Goal: Task Accomplishment & Management: Use online tool/utility

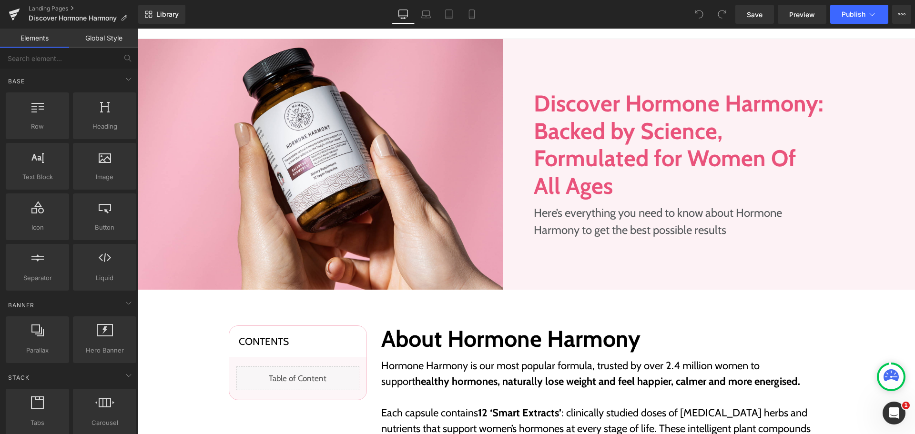
scroll to position [191, 0]
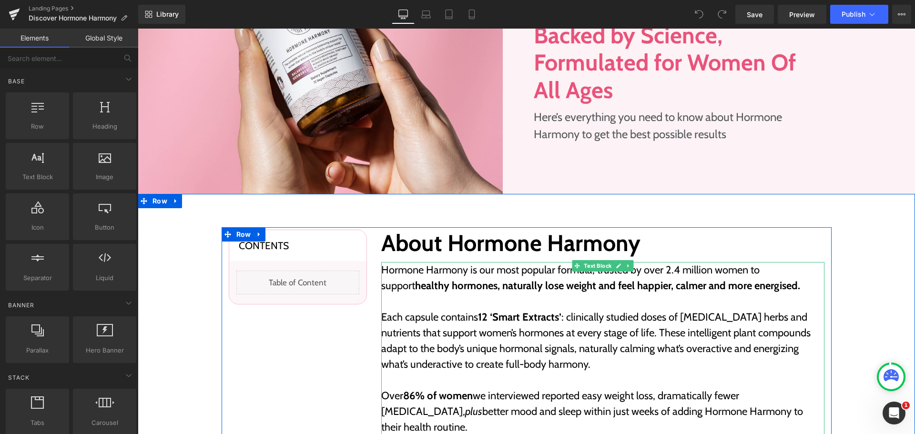
click at [520, 285] on strong "healthy hormones, naturally lose weight and feel happier, calmer and more energ…" at bounding box center [607, 285] width 385 height 13
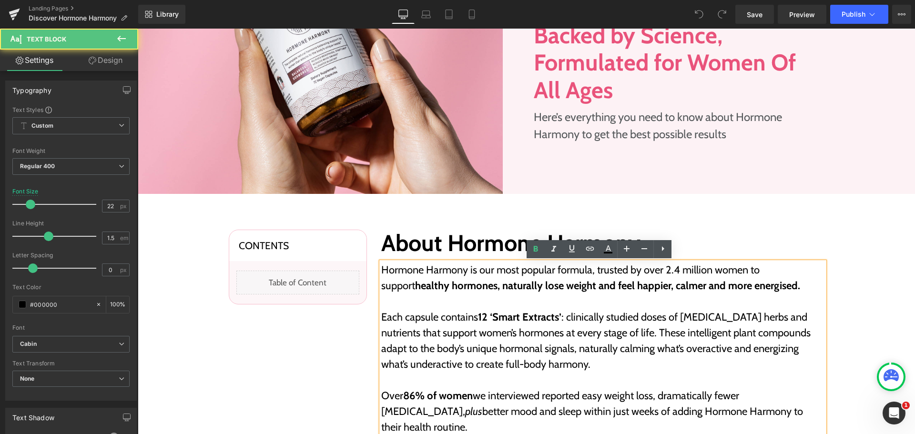
click at [521, 284] on strong "healthy hormones, naturally lose weight and feel happier, calmer and more energ…" at bounding box center [607, 285] width 385 height 13
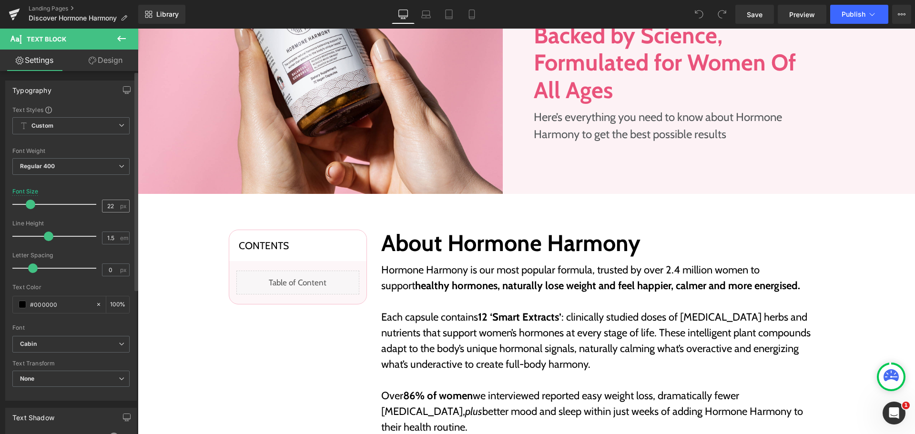
click at [120, 204] on span "px" at bounding box center [124, 206] width 8 height 6
click at [109, 203] on input "22" at bounding box center [110, 206] width 17 height 12
type input "20"
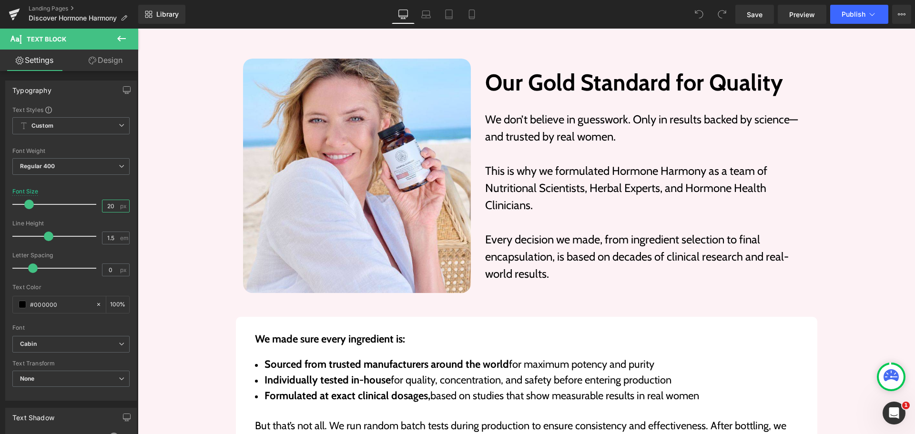
scroll to position [3716, 0]
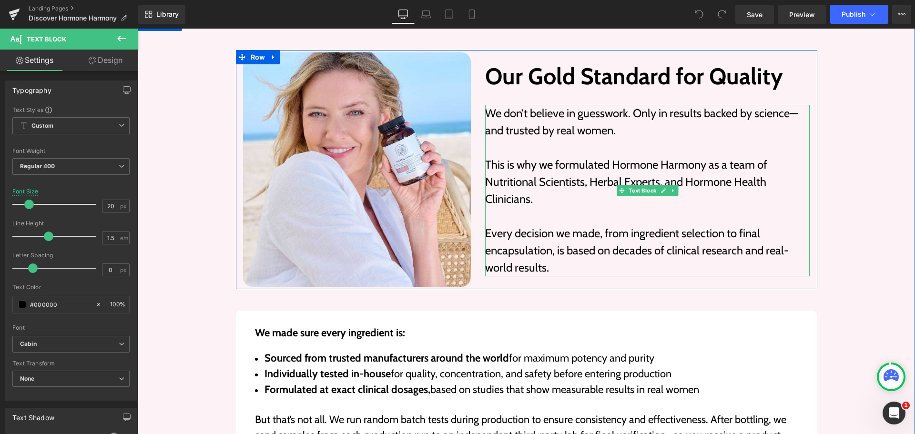
click at [573, 167] on p "This is why we formulated Hormone Harmony as a team of Nutritional Scientists, …" at bounding box center [647, 181] width 325 height 51
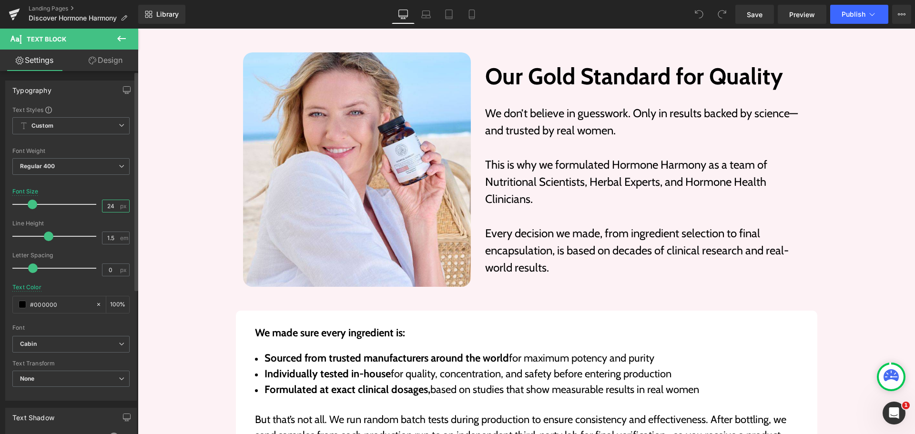
click at [102, 204] on input "24" at bounding box center [110, 206] width 17 height 12
type input "22"
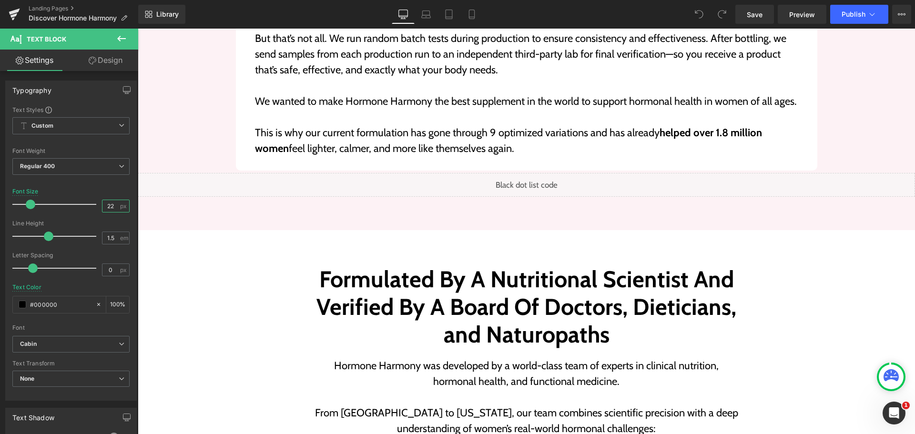
scroll to position [4335, 0]
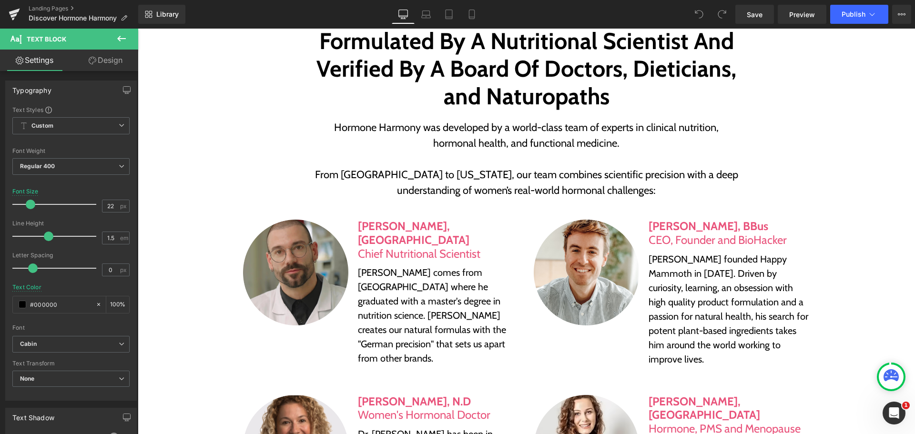
click at [412, 266] on p "[PERSON_NAME] comes from [GEOGRAPHIC_DATA] where he graduated with a master's d…" at bounding box center [438, 315] width 161 height 100
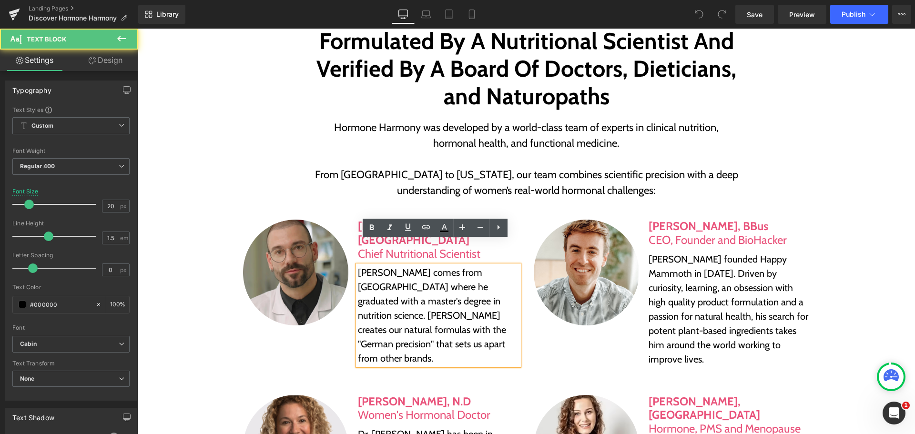
click at [412, 265] on p "[PERSON_NAME] comes from [GEOGRAPHIC_DATA] where he graduated with a master's d…" at bounding box center [438, 315] width 161 height 100
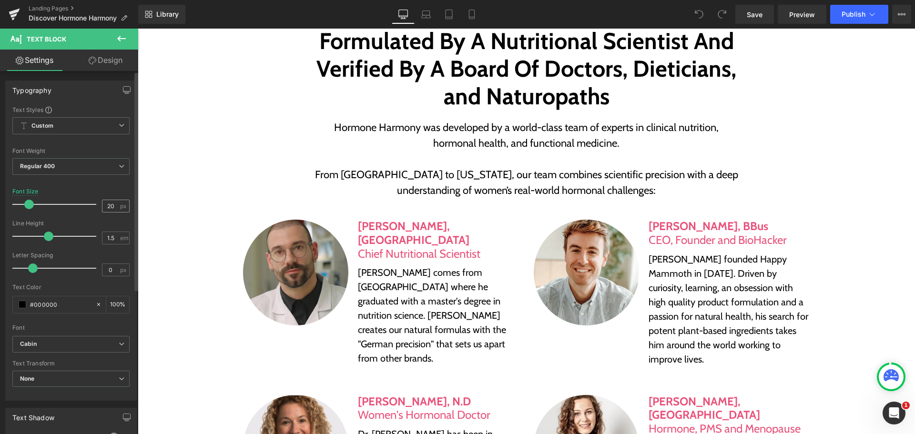
click at [120, 209] on span "px" at bounding box center [124, 206] width 8 height 6
click at [111, 209] on input "20" at bounding box center [110, 206] width 17 height 12
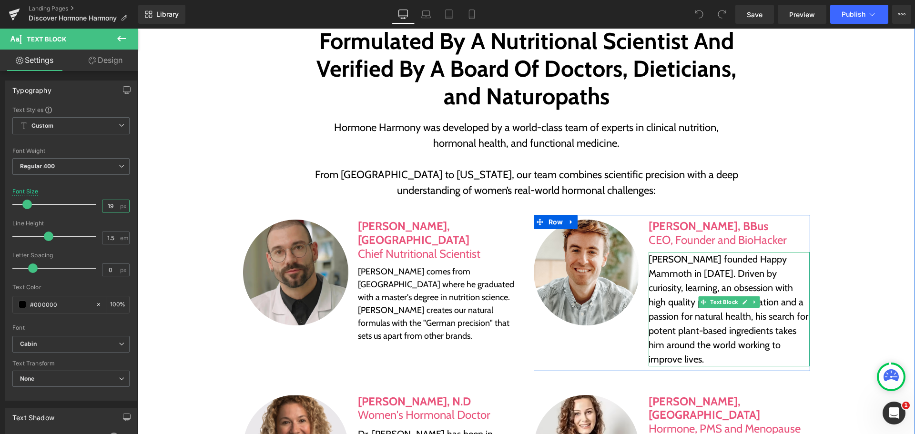
type input "20"
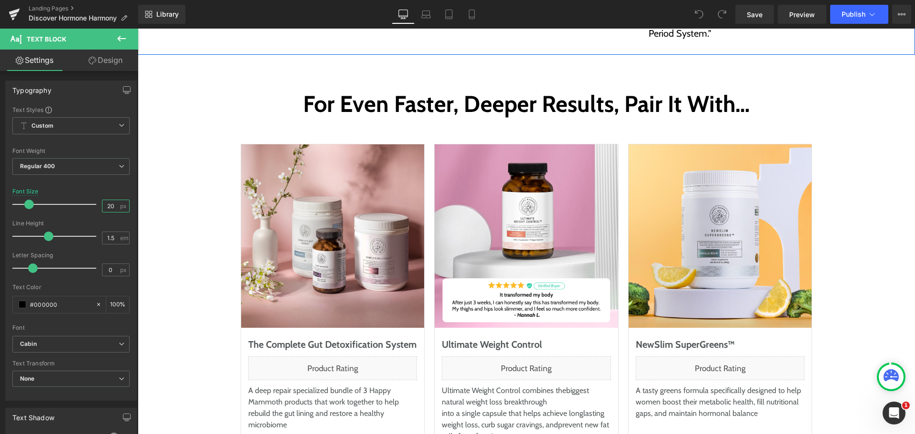
scroll to position [4907, 0]
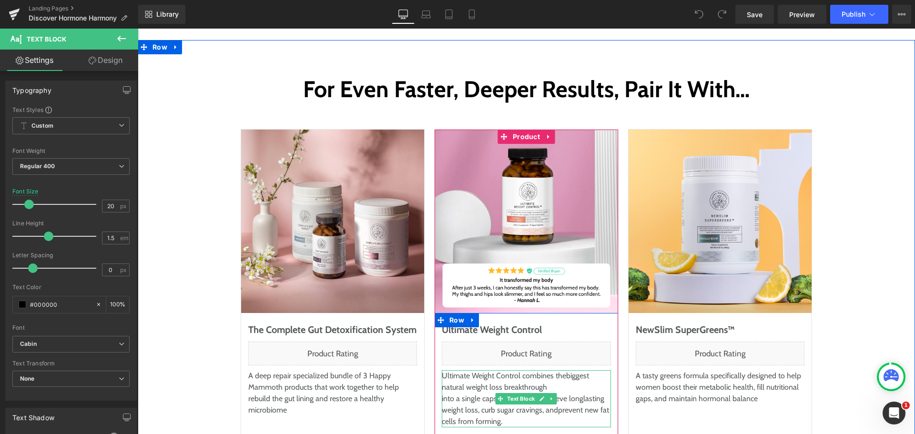
click at [465, 393] on p "into a single capsule that helps achieve long lasting weight loss, curb sugar c…" at bounding box center [526, 410] width 169 height 34
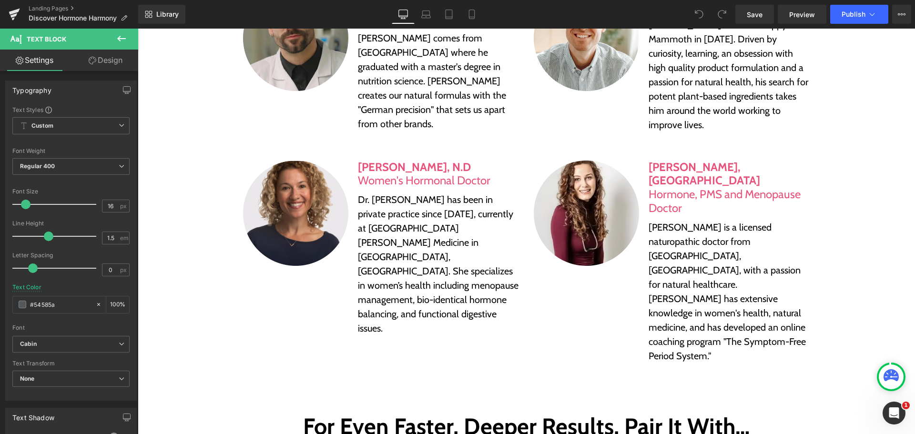
scroll to position [4526, 0]
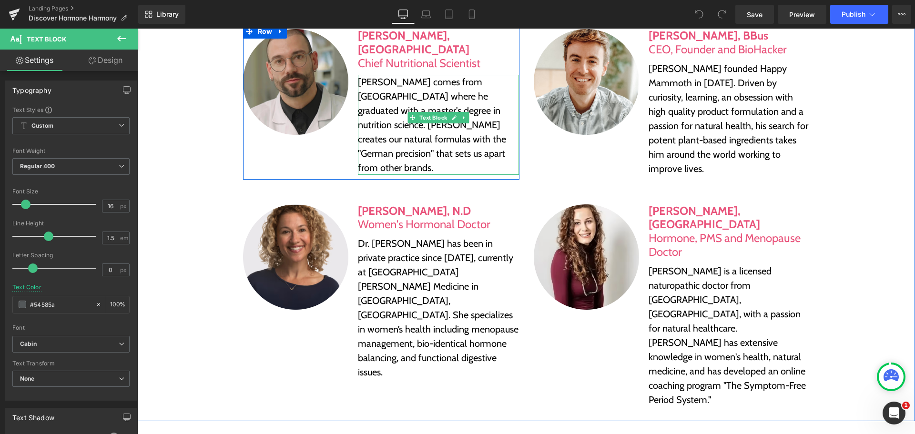
click at [404, 92] on p "[PERSON_NAME] comes from [GEOGRAPHIC_DATA] where he graduated with a master's d…" at bounding box center [438, 125] width 161 height 100
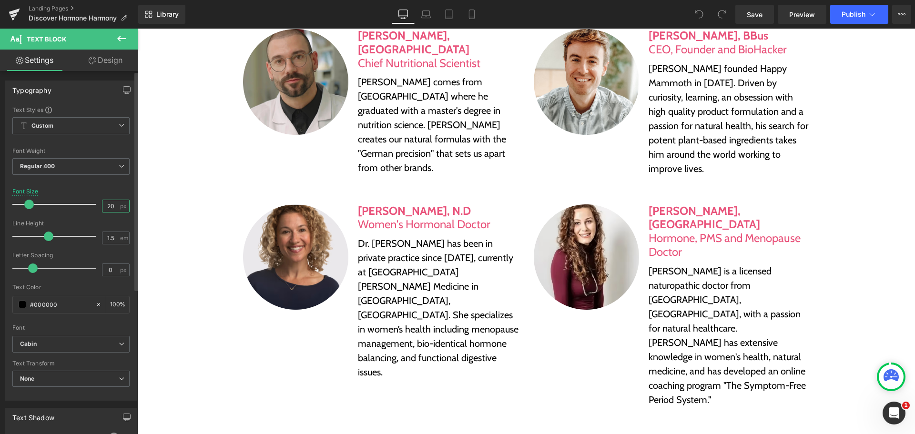
click at [109, 207] on input "20" at bounding box center [110, 206] width 17 height 12
type input "18"
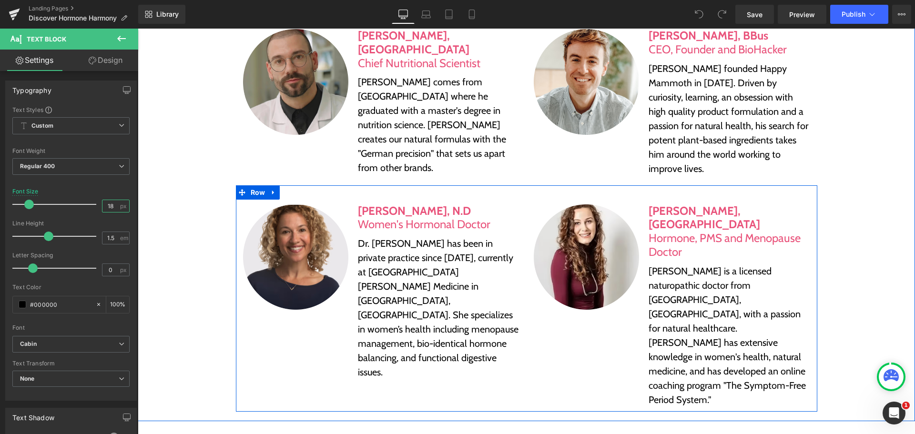
scroll to position [4478, 0]
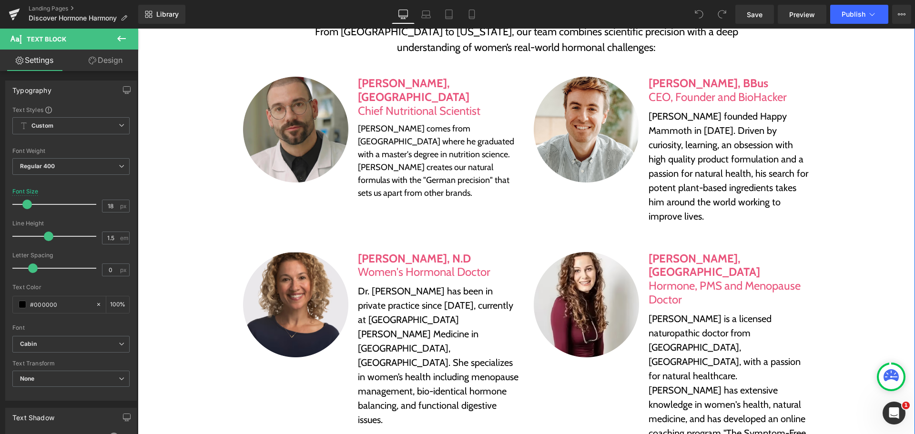
click at [677, 166] on p "[PERSON_NAME] founded Happy Mammoth in [DATE]. Driven by curiosity, learning, a…" at bounding box center [728, 166] width 161 height 114
click at [102, 202] on input "20" at bounding box center [110, 206] width 17 height 12
type input "18"
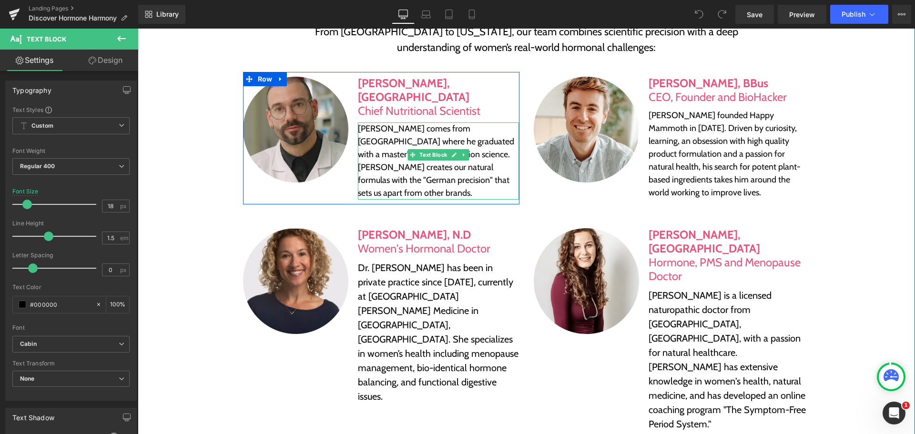
click at [400, 122] on p "[PERSON_NAME] comes from [GEOGRAPHIC_DATA] where he graduated with a master's d…" at bounding box center [438, 160] width 161 height 77
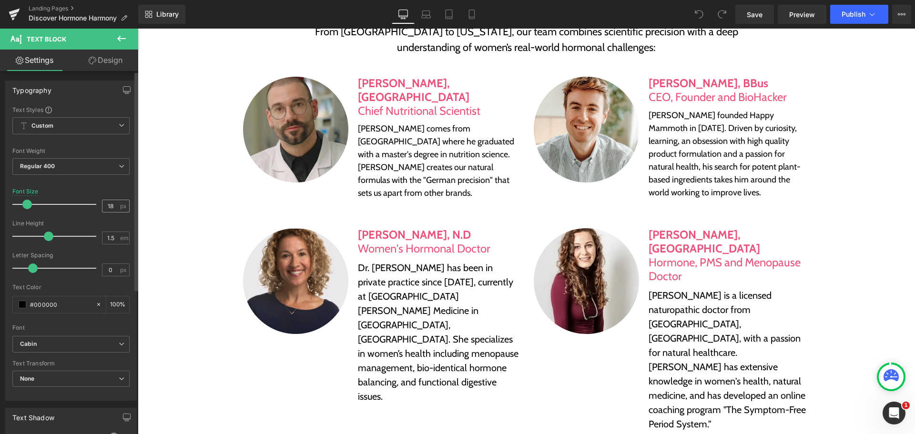
click at [110, 202] on input "18" at bounding box center [110, 206] width 17 height 12
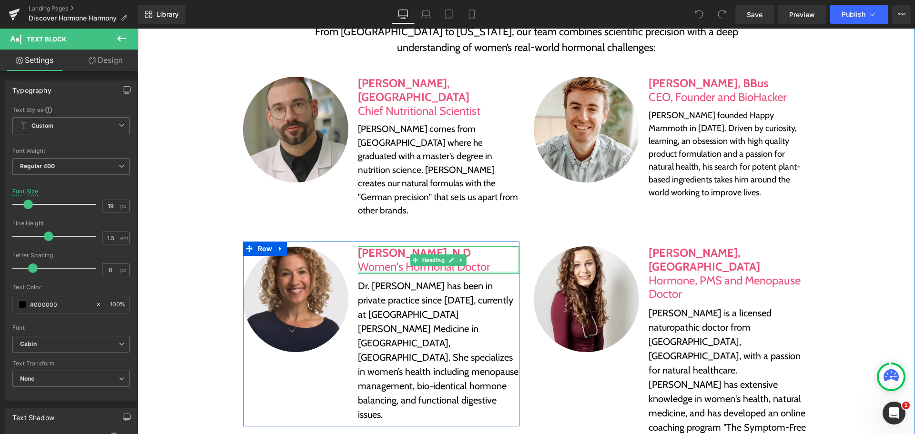
type input "20"
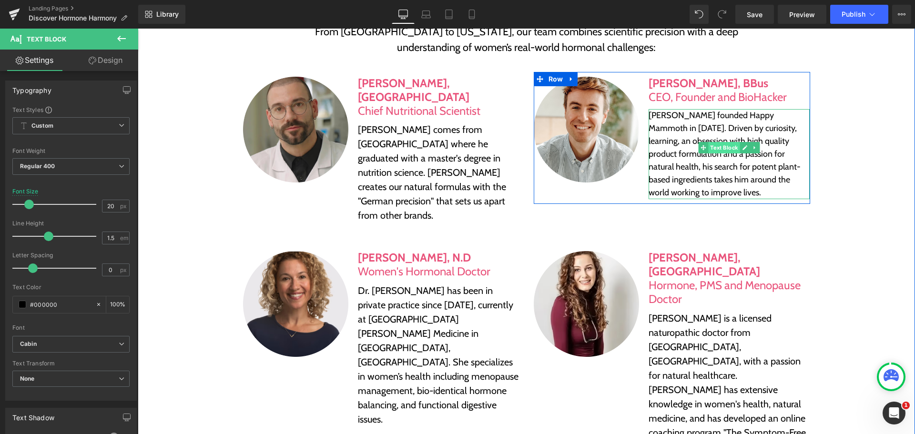
click at [713, 142] on span "Text Block" at bounding box center [723, 147] width 31 height 11
click at [673, 142] on p "[PERSON_NAME] founded Happy Mammoth in [DATE]. Driven by curiosity, learning, a…" at bounding box center [728, 154] width 161 height 90
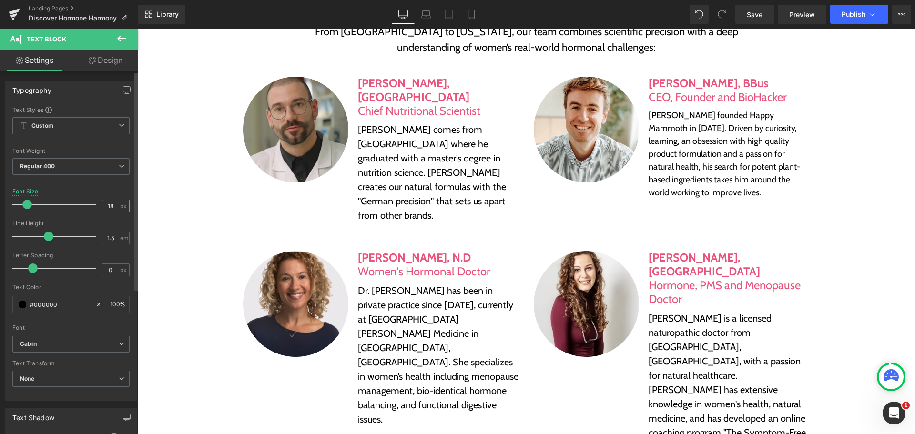
click at [113, 207] on input "18" at bounding box center [110, 206] width 17 height 12
type input "20"
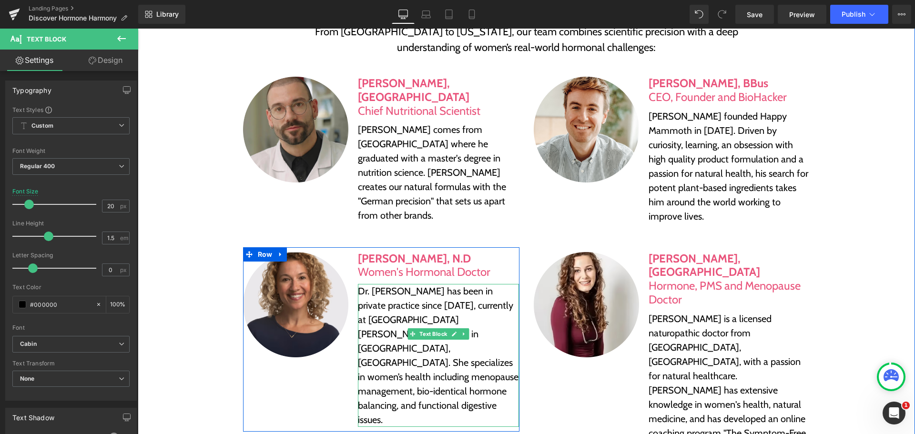
click at [397, 285] on p "Dr. [PERSON_NAME] has been in private practice since [DATE], currently at [GEOG…" at bounding box center [438, 355] width 161 height 143
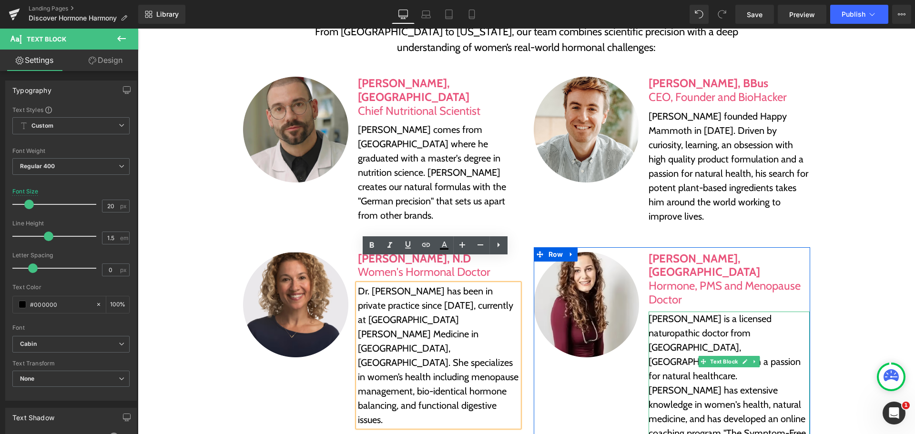
click at [724, 312] on p "[PERSON_NAME] is a licensed naturopathic doctor from [GEOGRAPHIC_DATA], [GEOGRA…" at bounding box center [728, 383] width 161 height 143
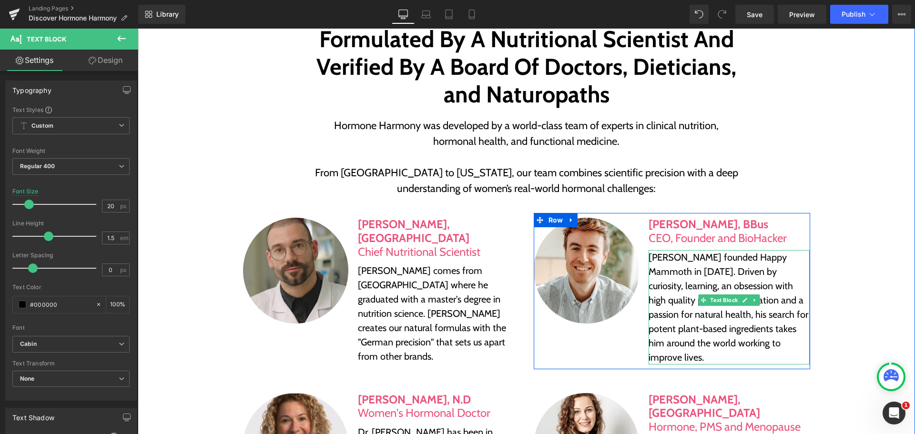
scroll to position [4288, 0]
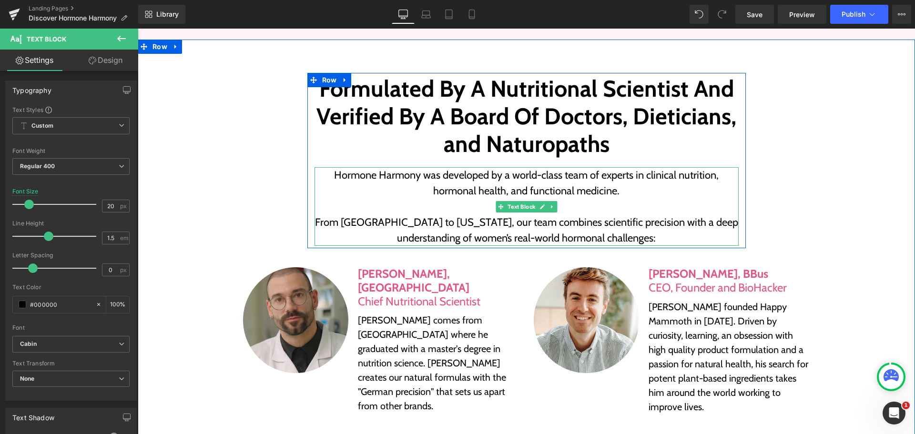
click at [553, 182] on p "Hormone Harmony was developed by a world-class team of experts in clinical nutr…" at bounding box center [526, 182] width 424 height 31
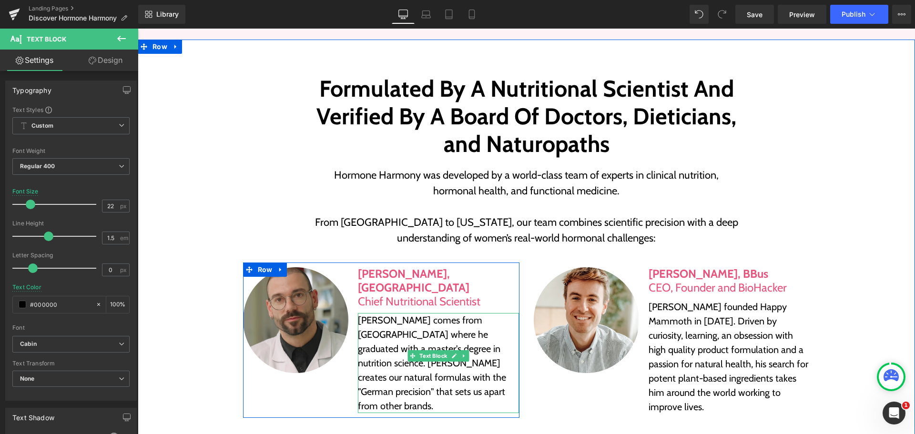
click at [392, 330] on p "[PERSON_NAME] comes from [GEOGRAPHIC_DATA] where he graduated with a master's d…" at bounding box center [438, 363] width 161 height 100
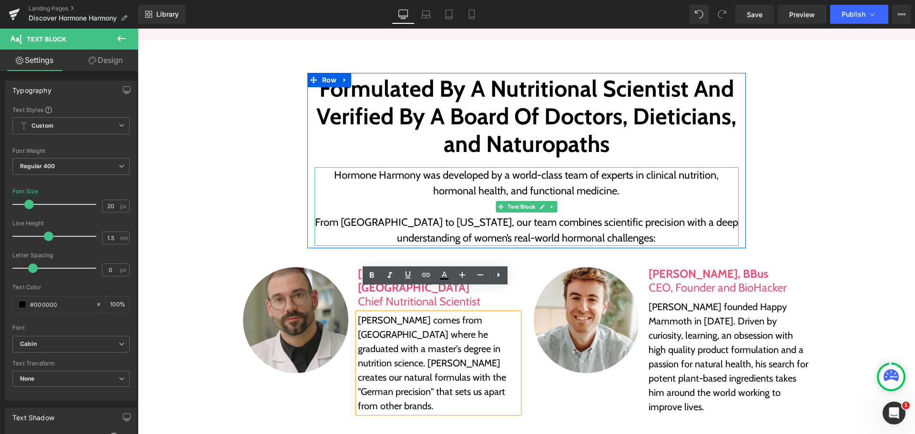
click at [452, 228] on p "From [GEOGRAPHIC_DATA] to [US_STATE], our team combines scientific precision wi…" at bounding box center [526, 229] width 424 height 31
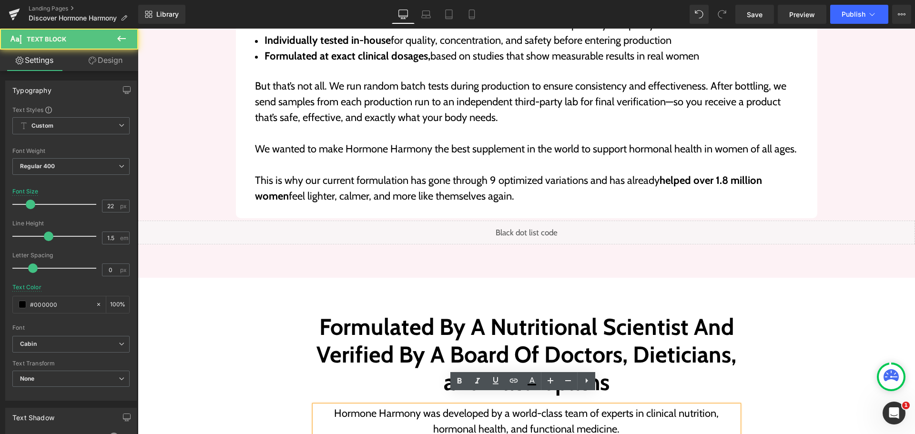
scroll to position [3954, 0]
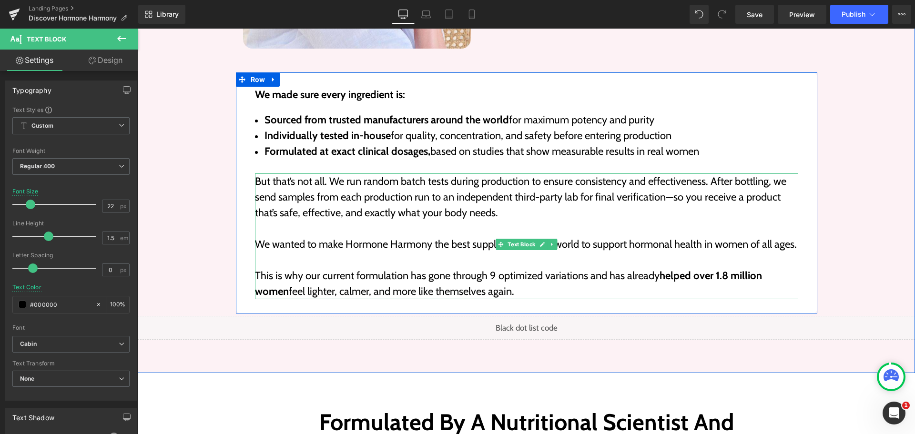
click at [470, 268] on p "This is why our current formulation has gone through 9 optimized variations and…" at bounding box center [526, 283] width 543 height 31
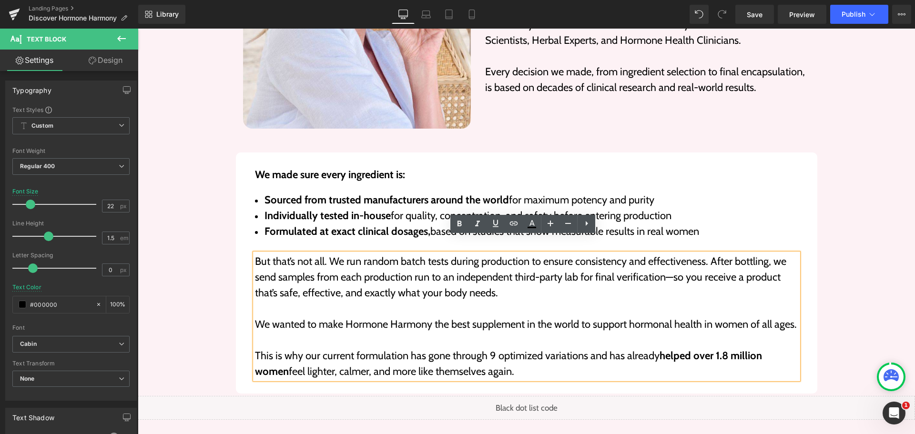
scroll to position [3859, 0]
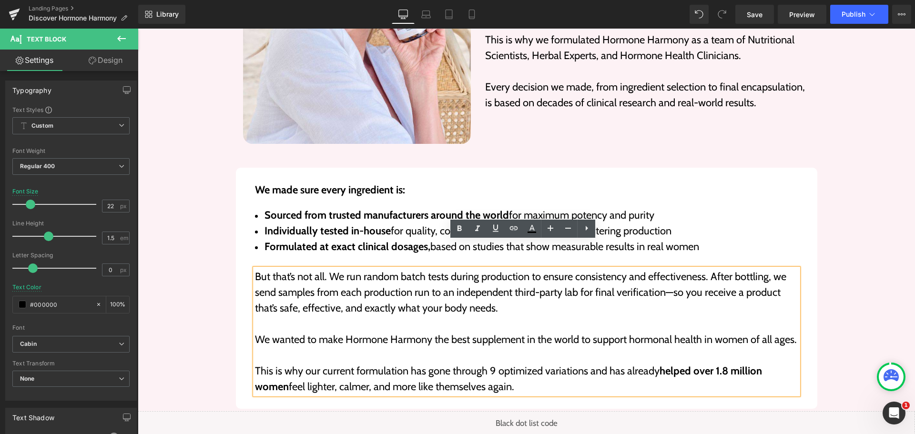
click at [396, 207] on li "Sourced from trusted manufacturers around the world for maximum potency and pur…" at bounding box center [526, 215] width 543 height 16
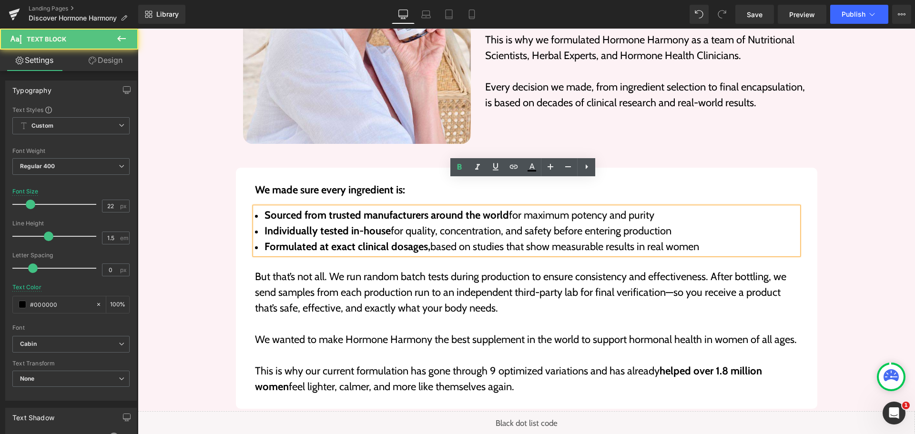
click at [401, 209] on strong "Sourced from trusted manufacturers around the world" at bounding box center [386, 215] width 244 height 13
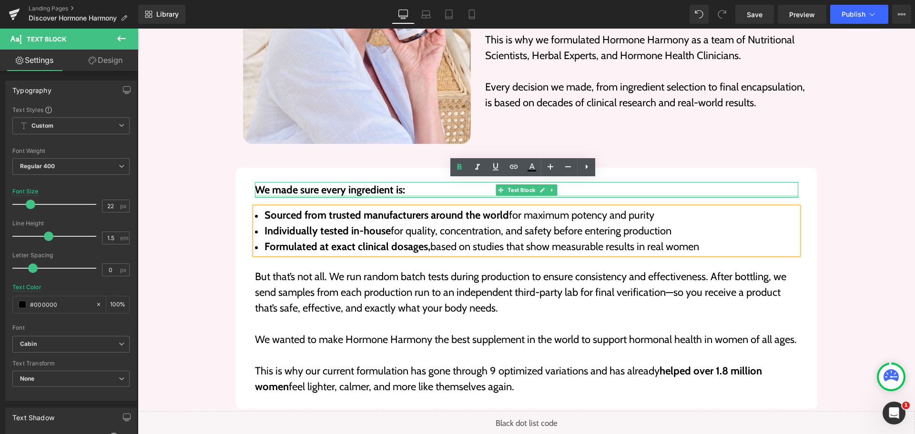
click at [322, 182] on p "We made sure every ingredient is:" at bounding box center [526, 190] width 543 height 16
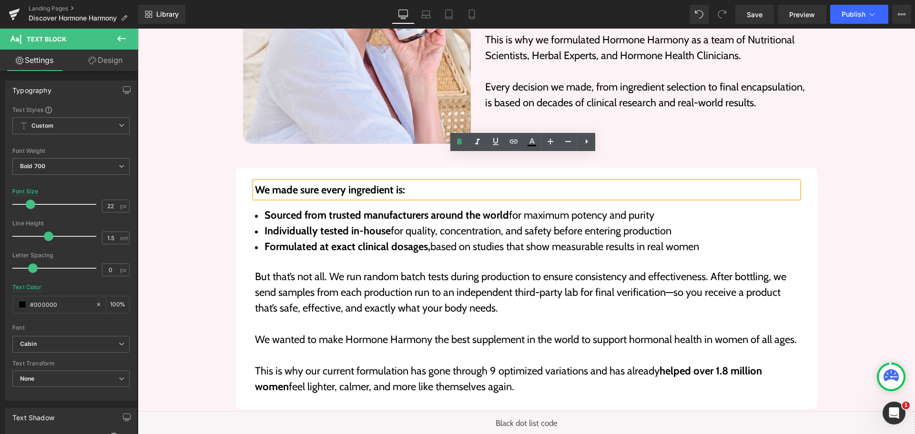
click at [306, 240] on strong "Formulated at exact clinical dosages," at bounding box center [347, 246] width 166 height 13
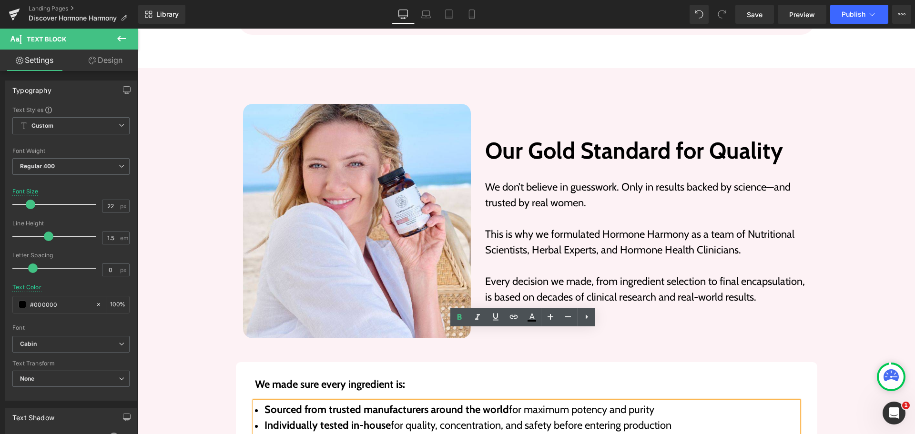
scroll to position [3621, 0]
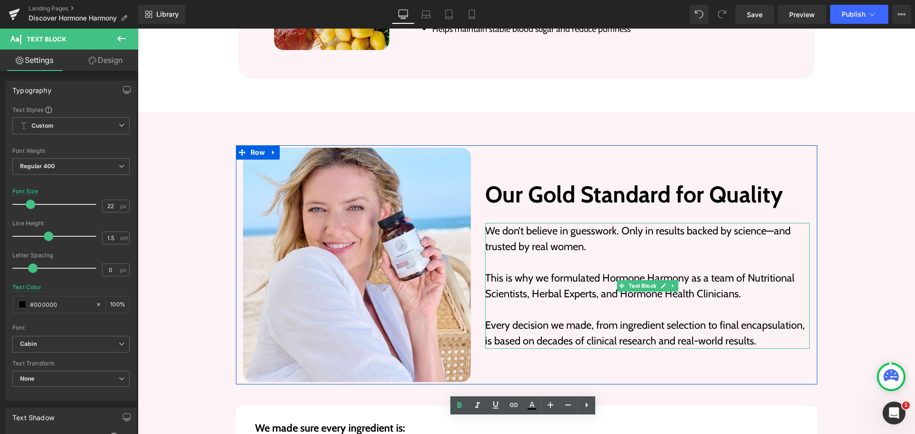
click at [505, 254] on p at bounding box center [647, 262] width 325 height 16
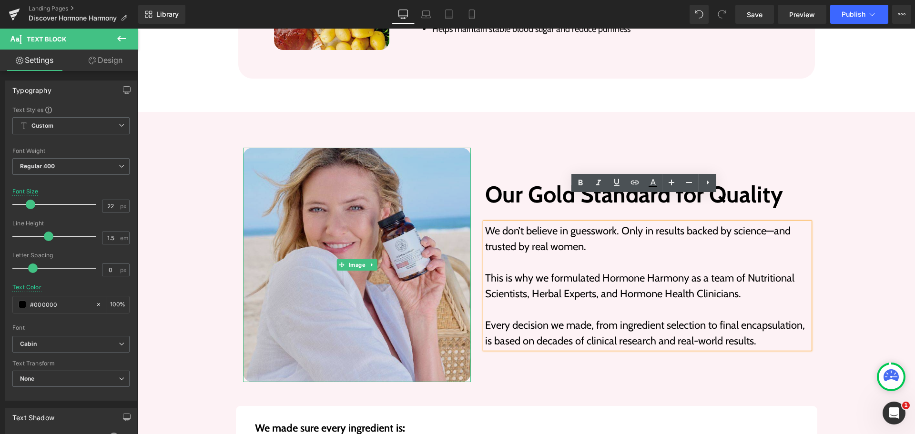
click at [391, 254] on img at bounding box center [357, 265] width 228 height 235
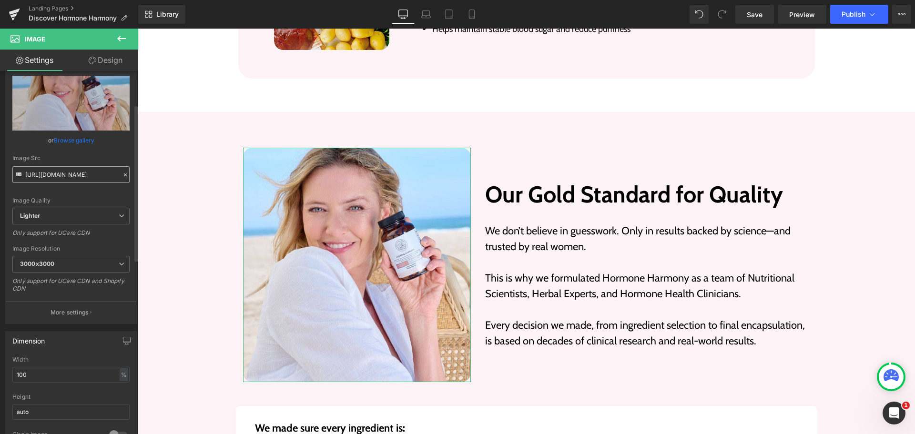
scroll to position [95, 0]
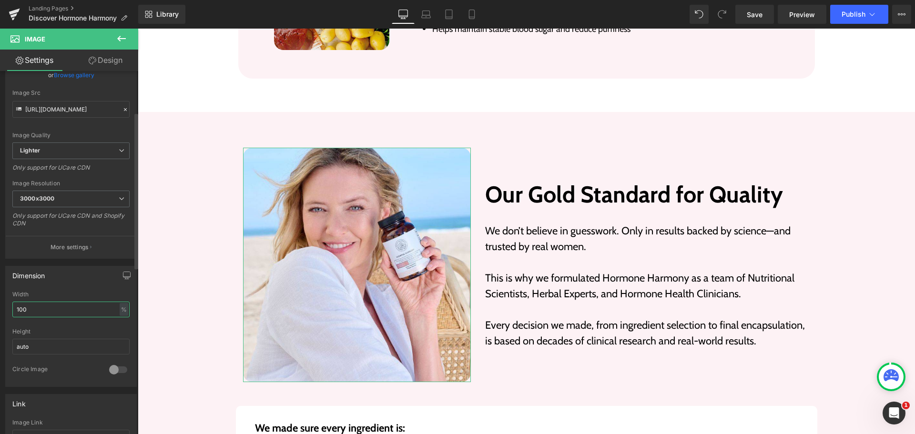
click at [84, 303] on input "100" at bounding box center [70, 310] width 117 height 16
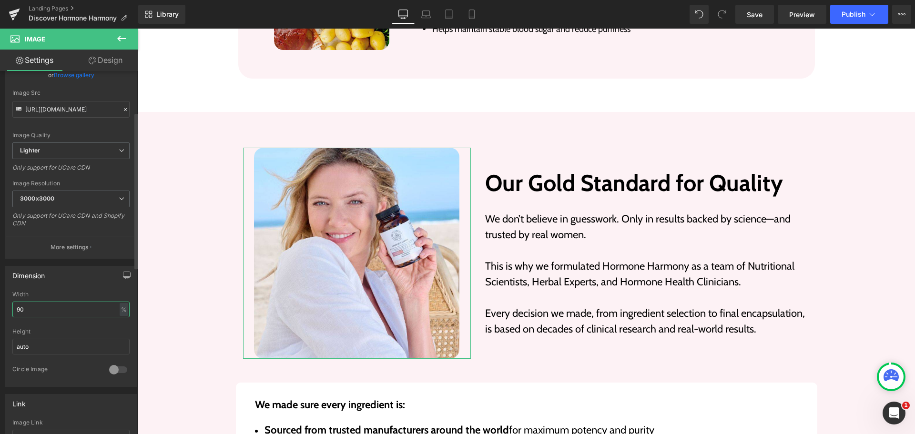
type input "100"
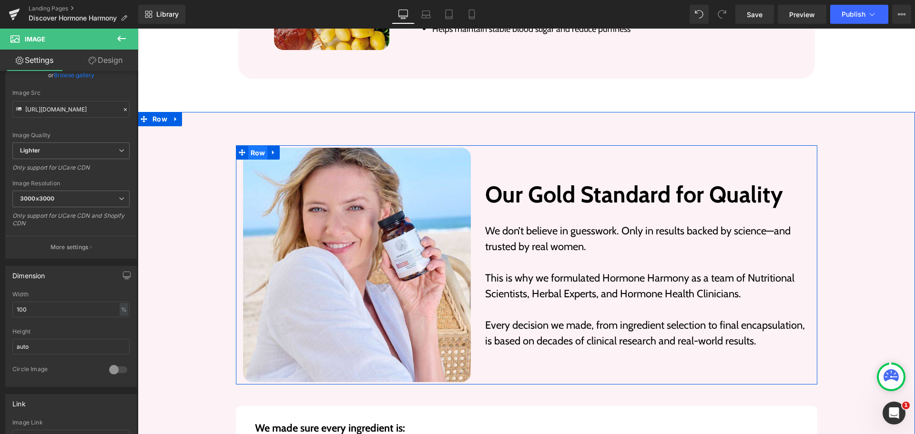
click at [257, 146] on span "Row" at bounding box center [258, 153] width 20 height 14
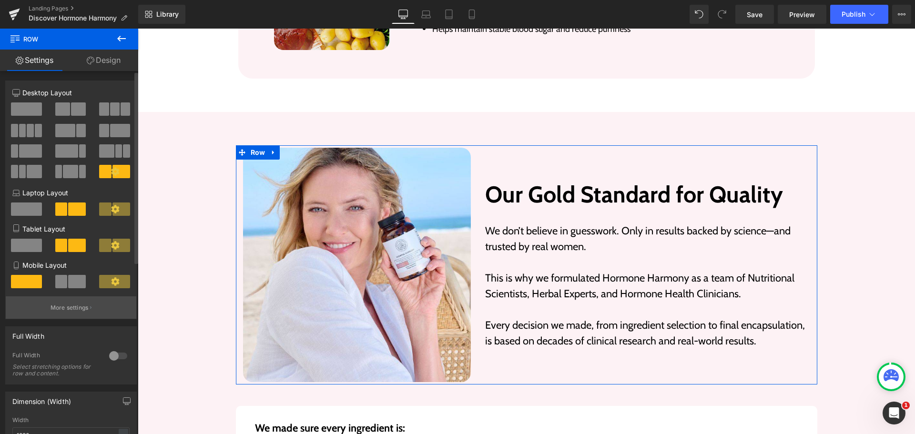
click at [63, 303] on p "More settings" at bounding box center [70, 307] width 38 height 9
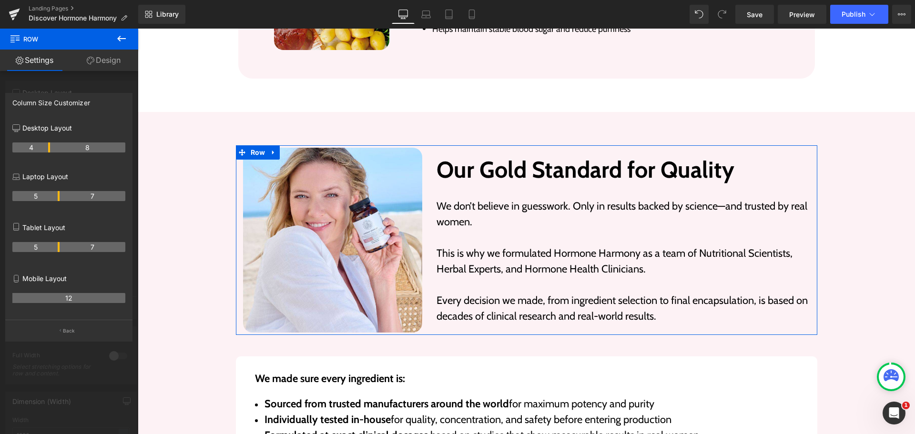
drag, startPoint x: 58, startPoint y: 147, endPoint x: 53, endPoint y: 147, distance: 5.2
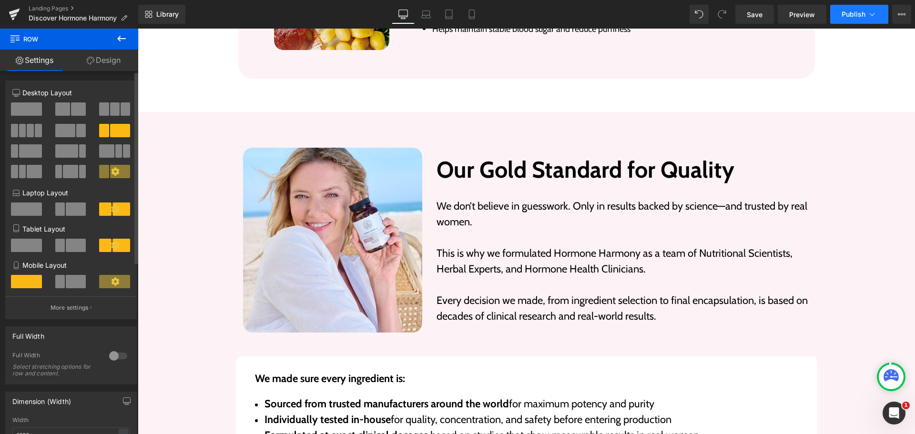
click at [850, 13] on span "Publish" at bounding box center [853, 14] width 24 height 8
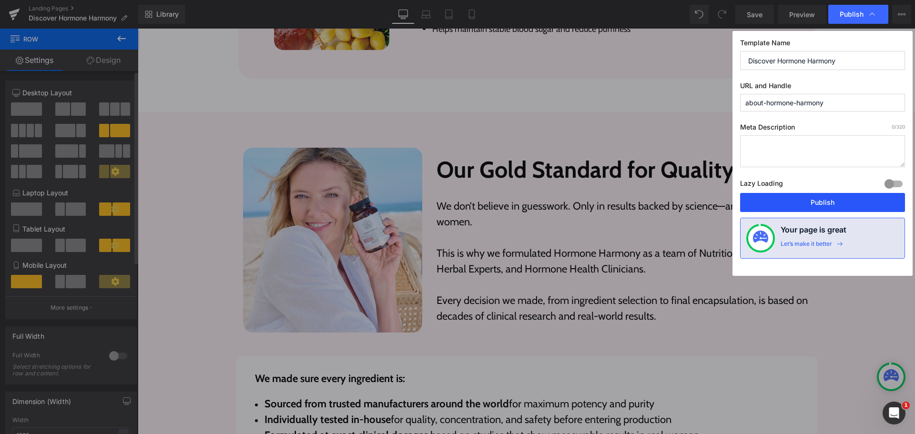
drag, startPoint x: 806, startPoint y: 203, endPoint x: 293, endPoint y: 134, distance: 517.2
click at [806, 203] on button "Publish" at bounding box center [822, 202] width 165 height 19
